Goal: Book appointment/travel/reservation

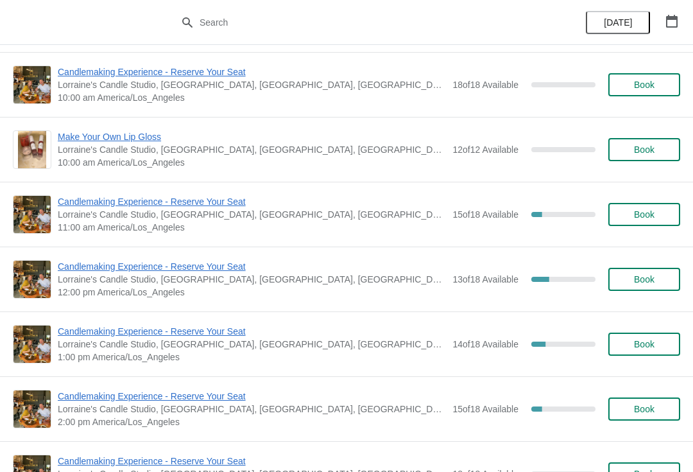
scroll to position [1210, 0]
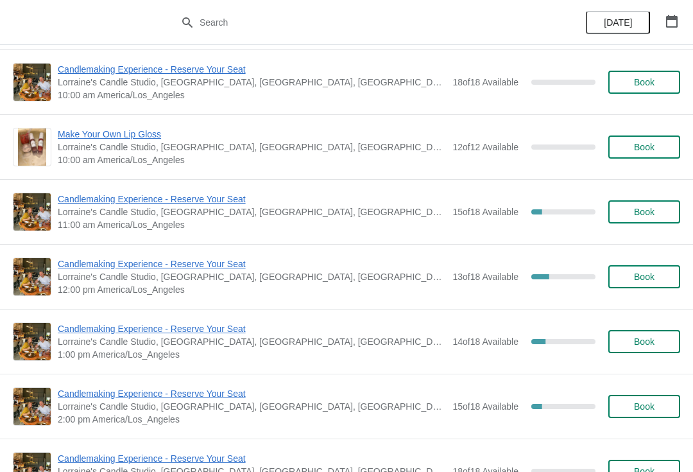
click at [650, 216] on span "Book" at bounding box center [644, 212] width 21 height 10
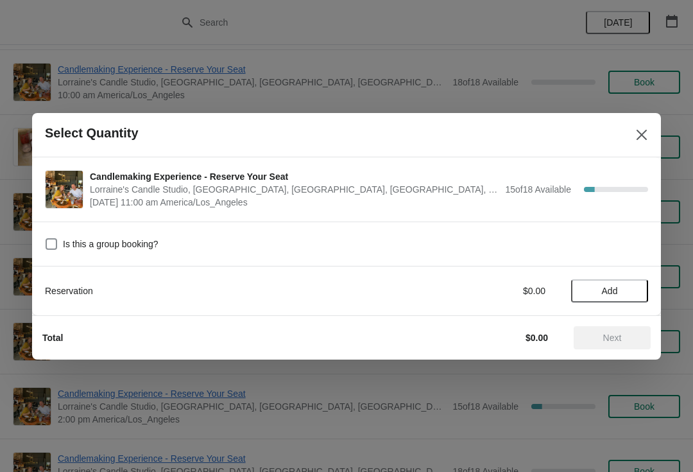
click at [54, 240] on span at bounding box center [52, 244] width 12 height 12
click at [46, 239] on input "Is this a group booking?" at bounding box center [46, 238] width 1 height 1
checkbox input "true"
click at [608, 289] on span "Add" at bounding box center [610, 291] width 16 height 10
click at [628, 293] on icon at bounding box center [631, 290] width 13 height 13
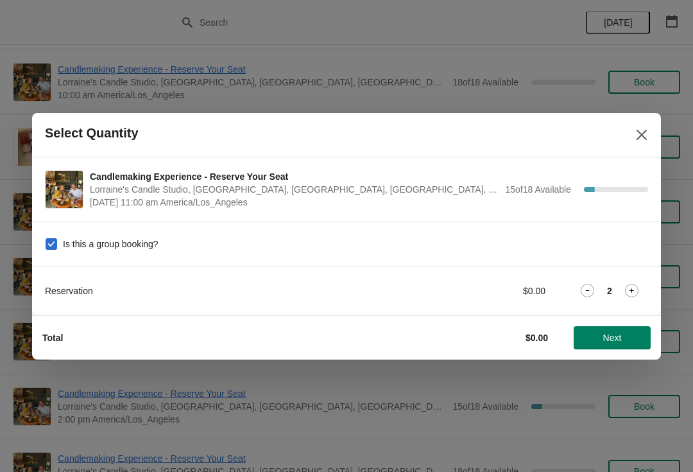
click at [627, 288] on icon at bounding box center [631, 290] width 13 height 13
click at [630, 290] on icon at bounding box center [632, 290] width 4 height 4
click at [625, 293] on icon at bounding box center [631, 290] width 13 height 13
click at [628, 293] on icon at bounding box center [631, 290] width 13 height 13
click at [582, 292] on icon at bounding box center [587, 290] width 13 height 13
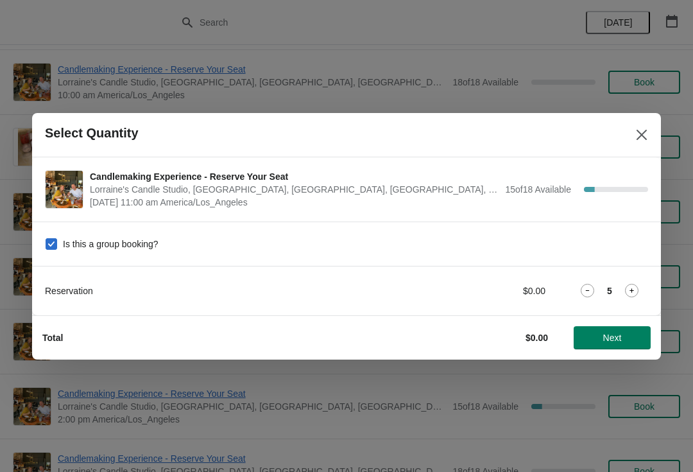
click at [608, 336] on span "Next" at bounding box center [612, 338] width 19 height 10
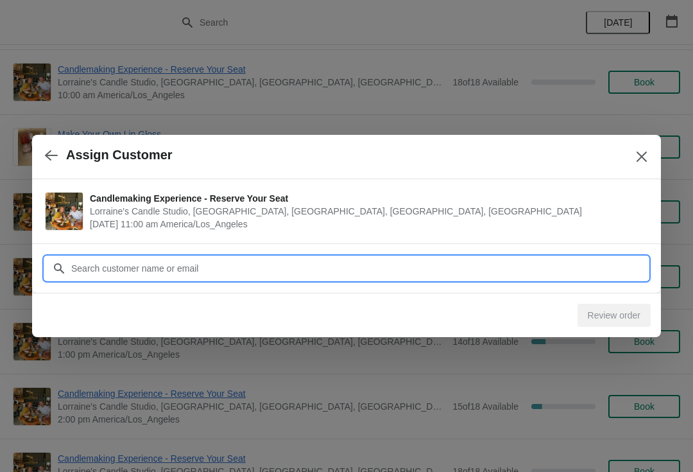
click at [277, 268] on input "Customer" at bounding box center [360, 268] width 578 height 23
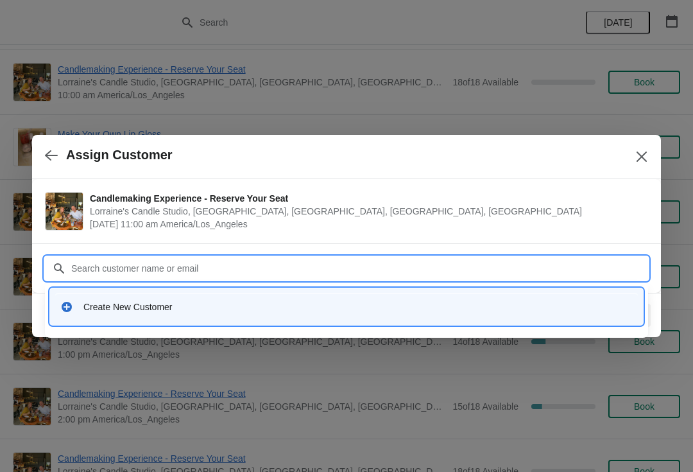
click at [254, 310] on div "Create New Customer" at bounding box center [357, 306] width 549 height 13
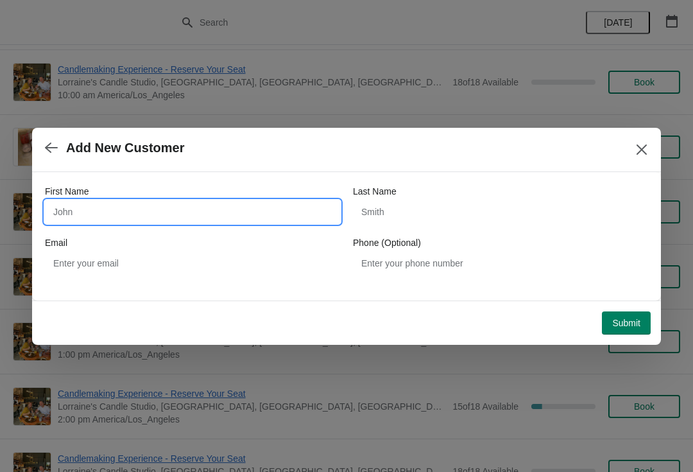
click at [244, 201] on input "First Name" at bounding box center [192, 211] width 295 height 23
type input "Melody"
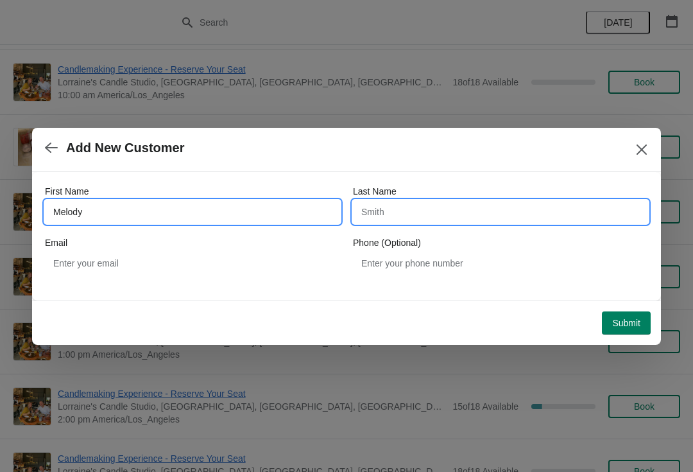
click at [632, 207] on input "Last Name" at bounding box center [500, 211] width 295 height 23
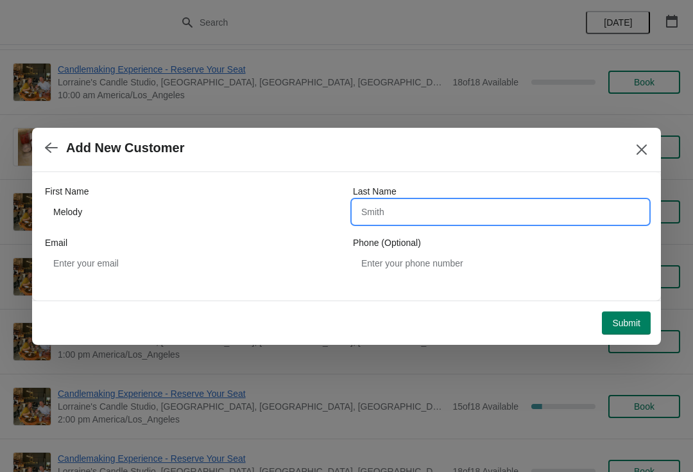
click at [637, 327] on span "Submit" at bounding box center [626, 323] width 28 height 10
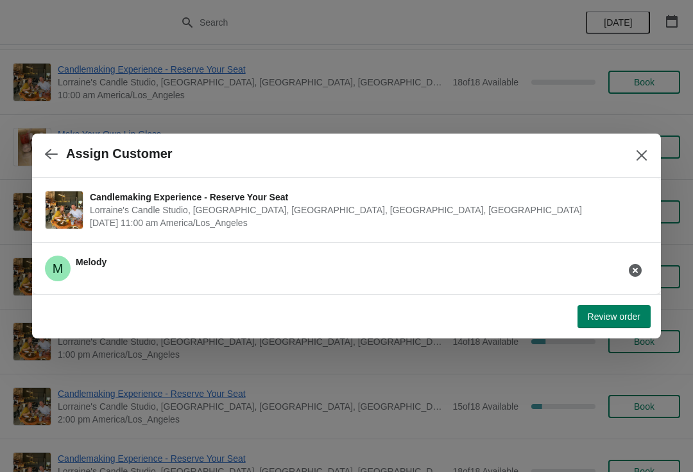
click at [640, 153] on icon "Close" at bounding box center [642, 155] width 10 height 10
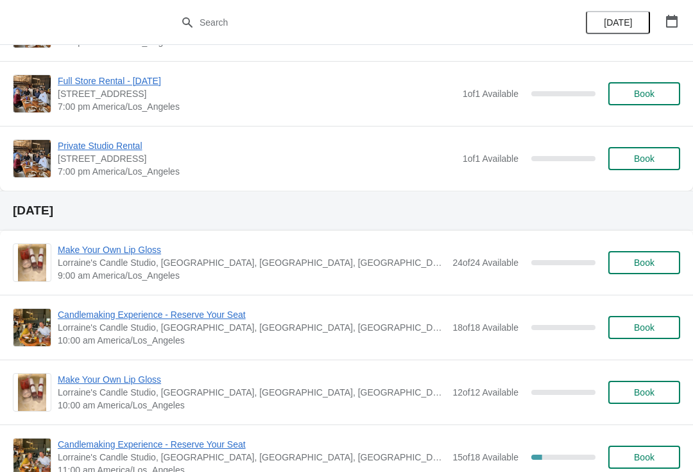
scroll to position [946, 0]
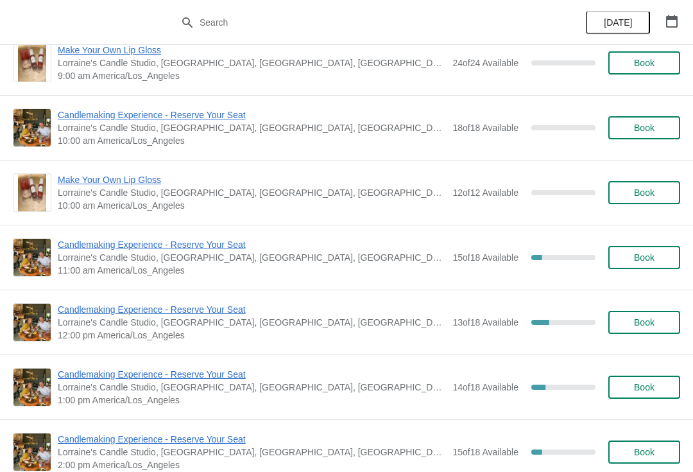
scroll to position [1163, 0]
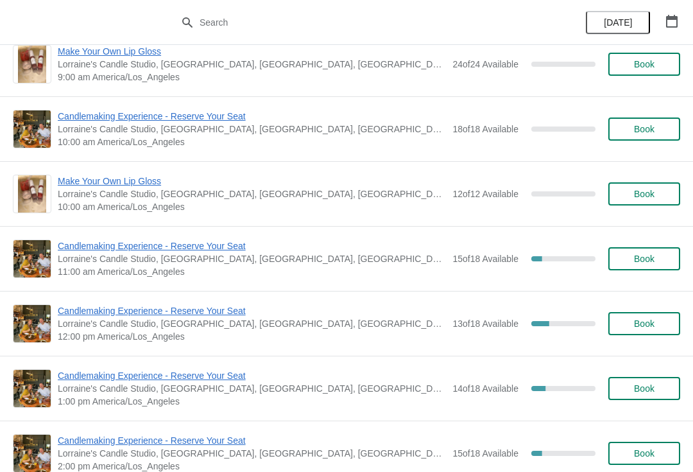
click at [645, 265] on button "Book" at bounding box center [645, 258] width 72 height 23
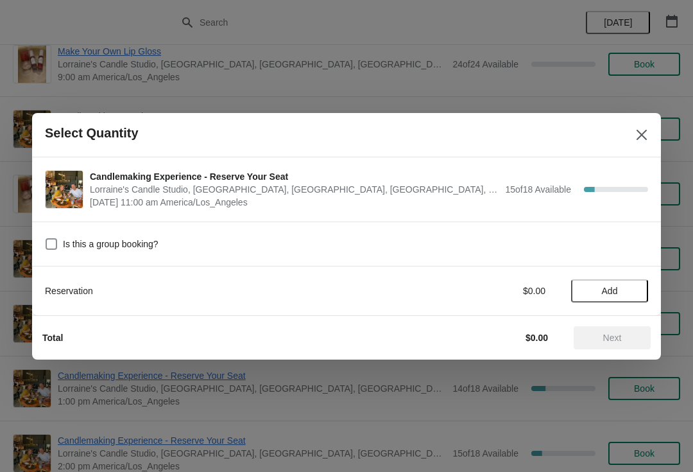
click at [53, 241] on span at bounding box center [52, 244] width 12 height 12
click at [46, 239] on input "Is this a group booking?" at bounding box center [46, 238] width 1 height 1
checkbox input "true"
click at [609, 291] on span "Add" at bounding box center [610, 291] width 16 height 10
click at [626, 292] on icon at bounding box center [631, 290] width 13 height 13
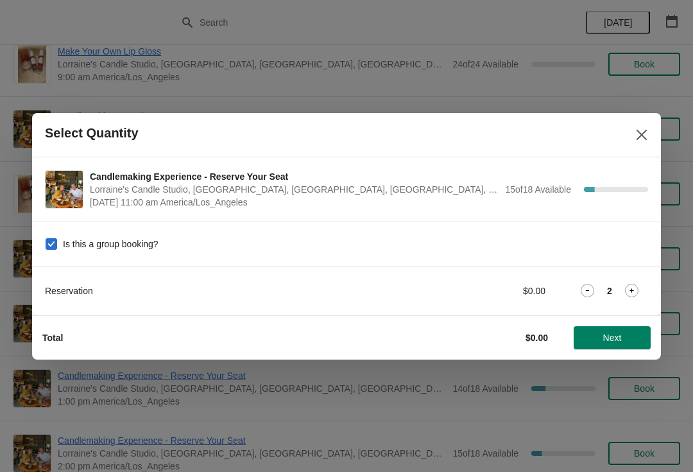
click at [633, 289] on icon at bounding box center [631, 290] width 13 height 13
click at [642, 128] on icon "Close" at bounding box center [641, 134] width 13 height 13
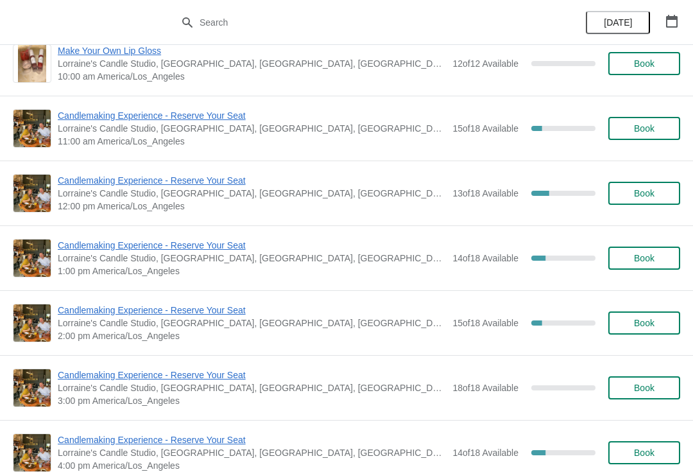
scroll to position [1293, 0]
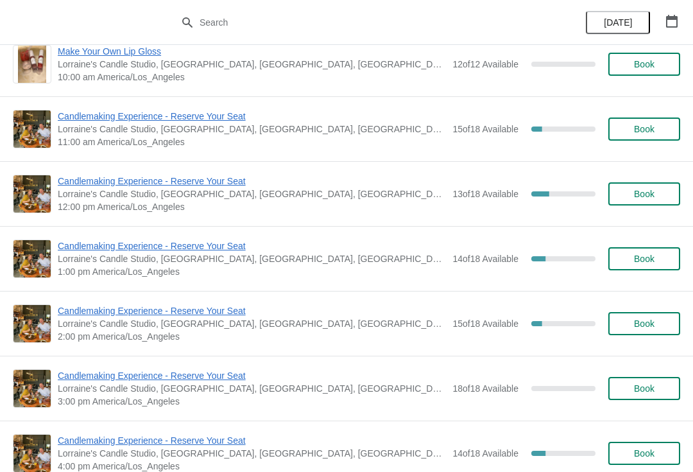
click at [654, 258] on span "Book" at bounding box center [644, 259] width 21 height 10
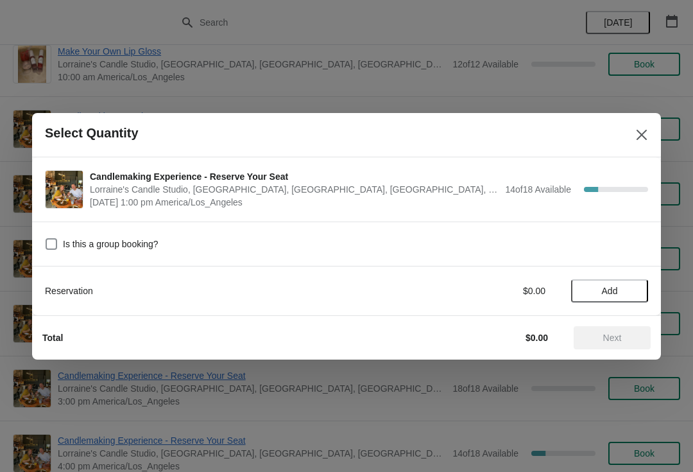
click at [53, 248] on span at bounding box center [52, 244] width 12 height 12
click at [46, 239] on input "Is this a group booking?" at bounding box center [46, 238] width 1 height 1
checkbox input "true"
click at [608, 282] on button "Add" at bounding box center [609, 290] width 77 height 23
click at [630, 291] on icon at bounding box center [631, 290] width 13 height 13
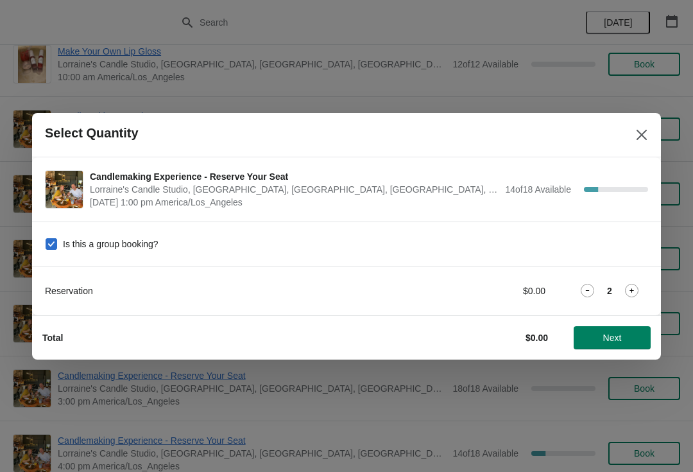
click at [629, 290] on icon at bounding box center [631, 290] width 13 height 13
click at [625, 297] on div "Reservation $0.00 3" at bounding box center [346, 290] width 603 height 23
click at [636, 289] on icon at bounding box center [631, 290] width 13 height 13
click at [628, 296] on icon at bounding box center [631, 290] width 13 height 13
click at [605, 339] on span "Next" at bounding box center [612, 338] width 19 height 10
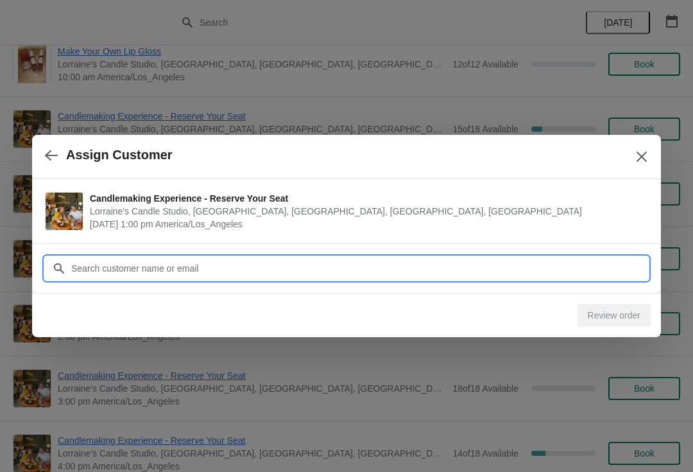
click at [293, 265] on input "Customer" at bounding box center [360, 268] width 578 height 23
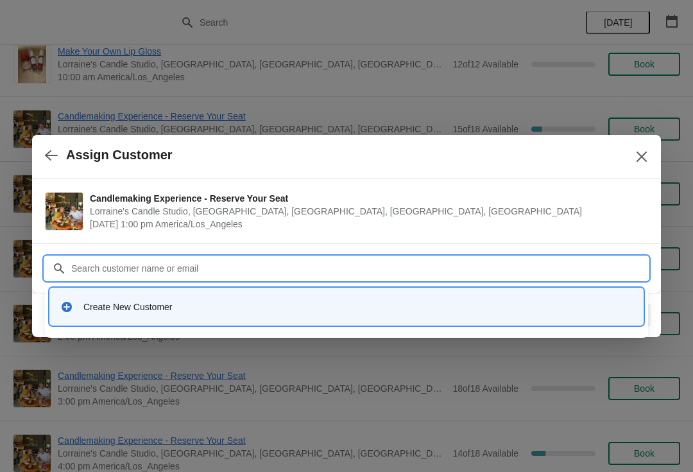
click at [356, 318] on div "Create New Customer" at bounding box center [346, 306] width 583 height 26
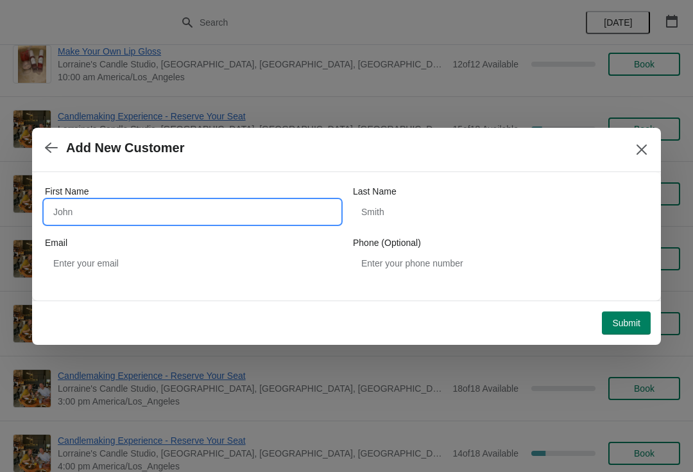
click at [91, 217] on input "First Name" at bounding box center [192, 211] width 295 height 23
type input "Melody"
click at [621, 324] on span "Submit" at bounding box center [626, 323] width 28 height 10
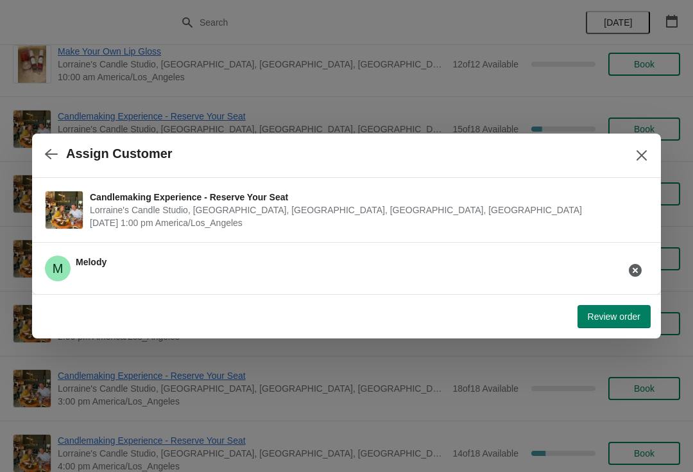
click at [612, 318] on span "Review order" at bounding box center [614, 316] width 53 height 10
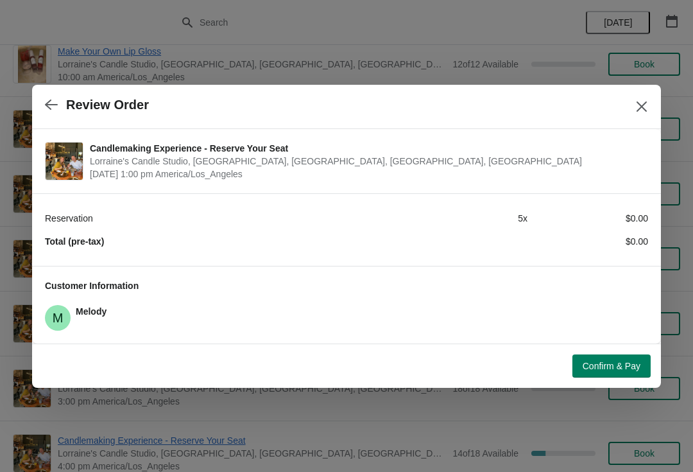
click at [608, 368] on span "Confirm & Pay" at bounding box center [612, 366] width 58 height 10
